Goal: Transaction & Acquisition: Purchase product/service

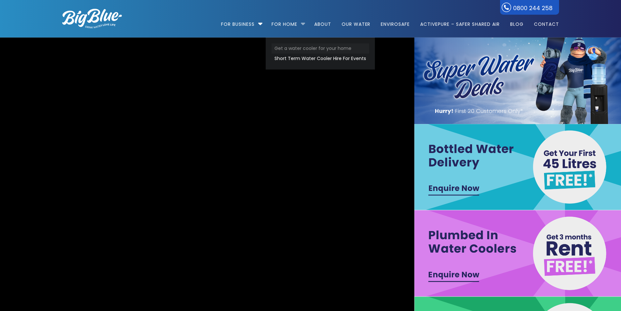
click at [304, 50] on link "Get a water cooler for your home" at bounding box center [320, 48] width 97 height 10
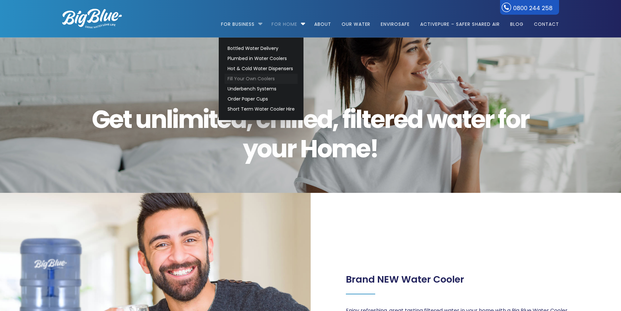
click at [251, 80] on link "Fill Your Own Coolers" at bounding box center [261, 79] width 73 height 10
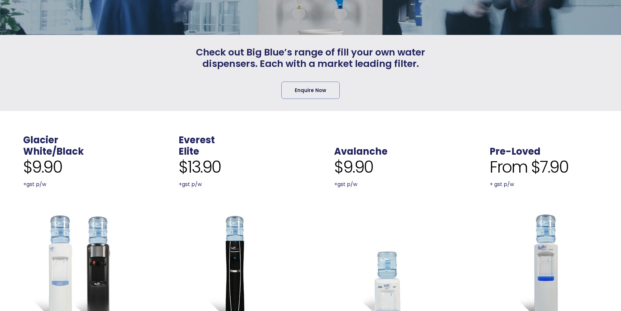
scroll to position [130, 0]
